Goal: Task Accomplishment & Management: Manage account settings

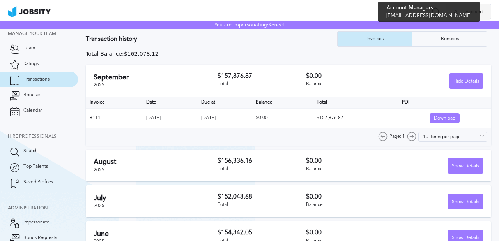
click at [466, 16] on div "A Account" at bounding box center [468, 12] width 45 height 16
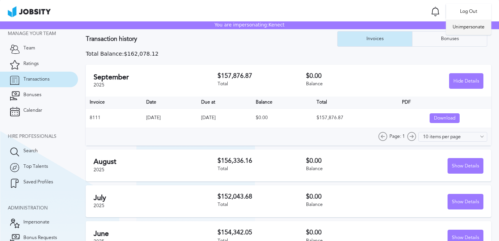
click at [463, 28] on li "Unimpersonate" at bounding box center [468, 27] width 45 height 16
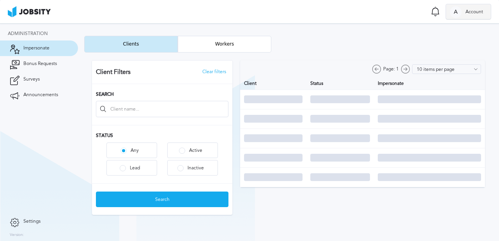
click at [466, 11] on span "Account" at bounding box center [473, 11] width 25 height 5
click at [464, 13] on li "Log Out" at bounding box center [468, 12] width 45 height 16
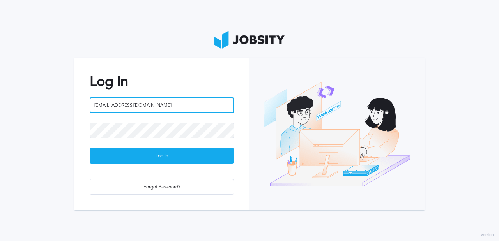
click at [176, 106] on input "[EMAIL_ADDRESS][DOMAIN_NAME]" at bounding box center [162, 105] width 144 height 16
type input "[PERSON_NAME][EMAIL_ADDRESS][PERSON_NAME][DOMAIN_NAME]"
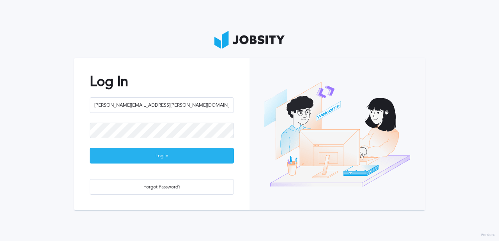
click at [169, 162] on div "Log In" at bounding box center [161, 156] width 143 height 16
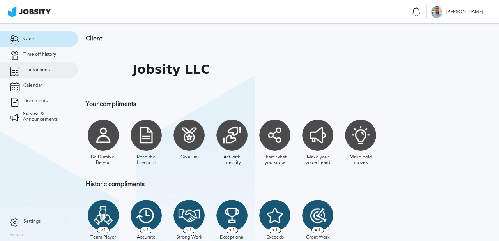
click at [38, 73] on link "Transactions" at bounding box center [39, 70] width 78 height 16
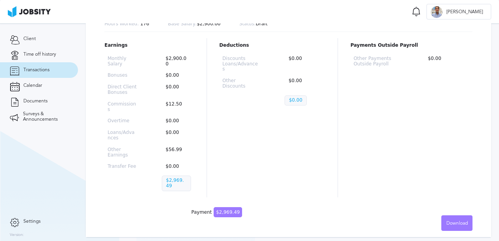
scroll to position [104, 0]
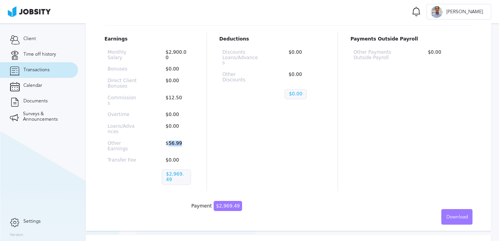
drag, startPoint x: 189, startPoint y: 142, endPoint x: 166, endPoint y: 141, distance: 22.2
click at [166, 141] on p "$56.99" at bounding box center [176, 146] width 29 height 11
